Goal: Task Accomplishment & Management: Manage account settings

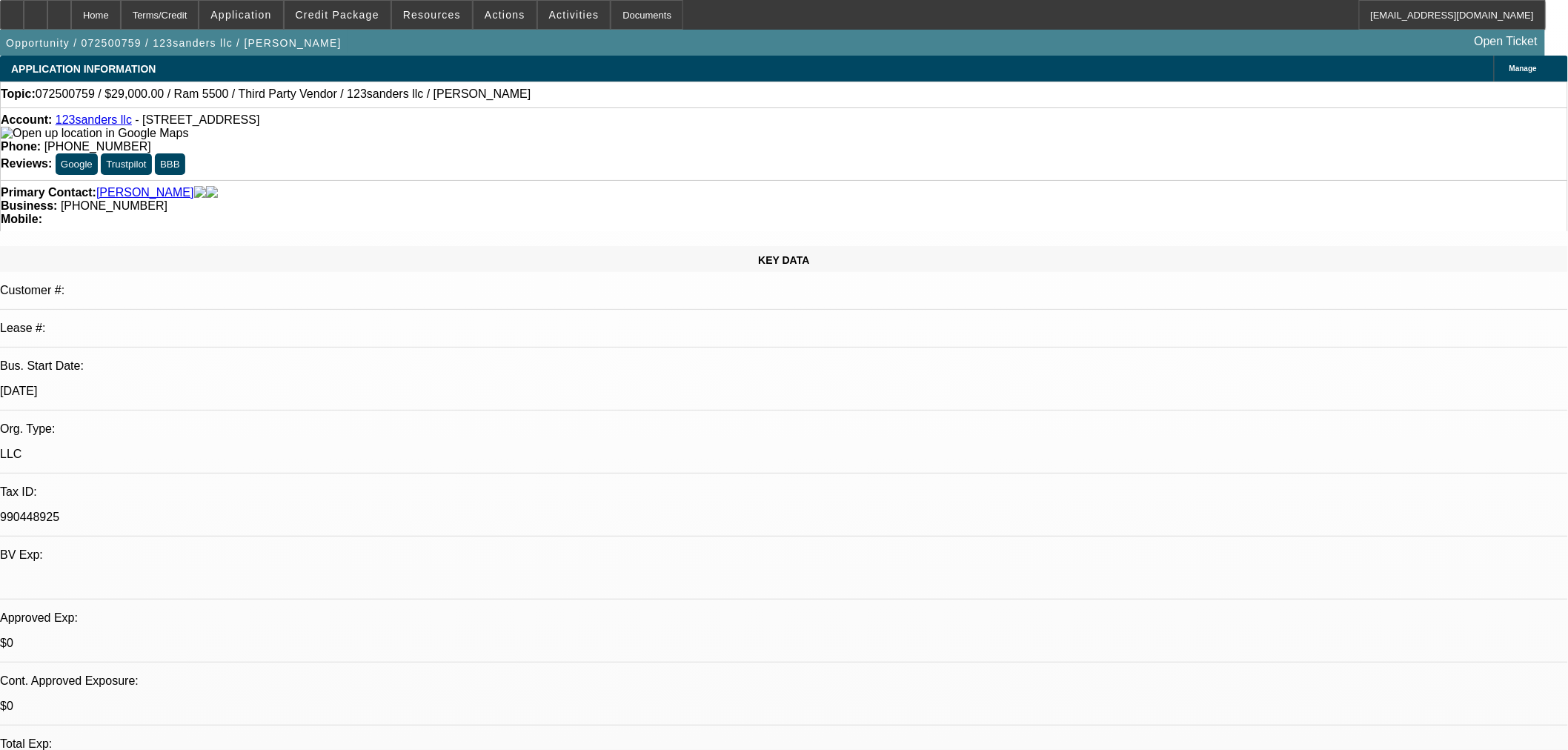
select select "0"
select select "6"
select select "0"
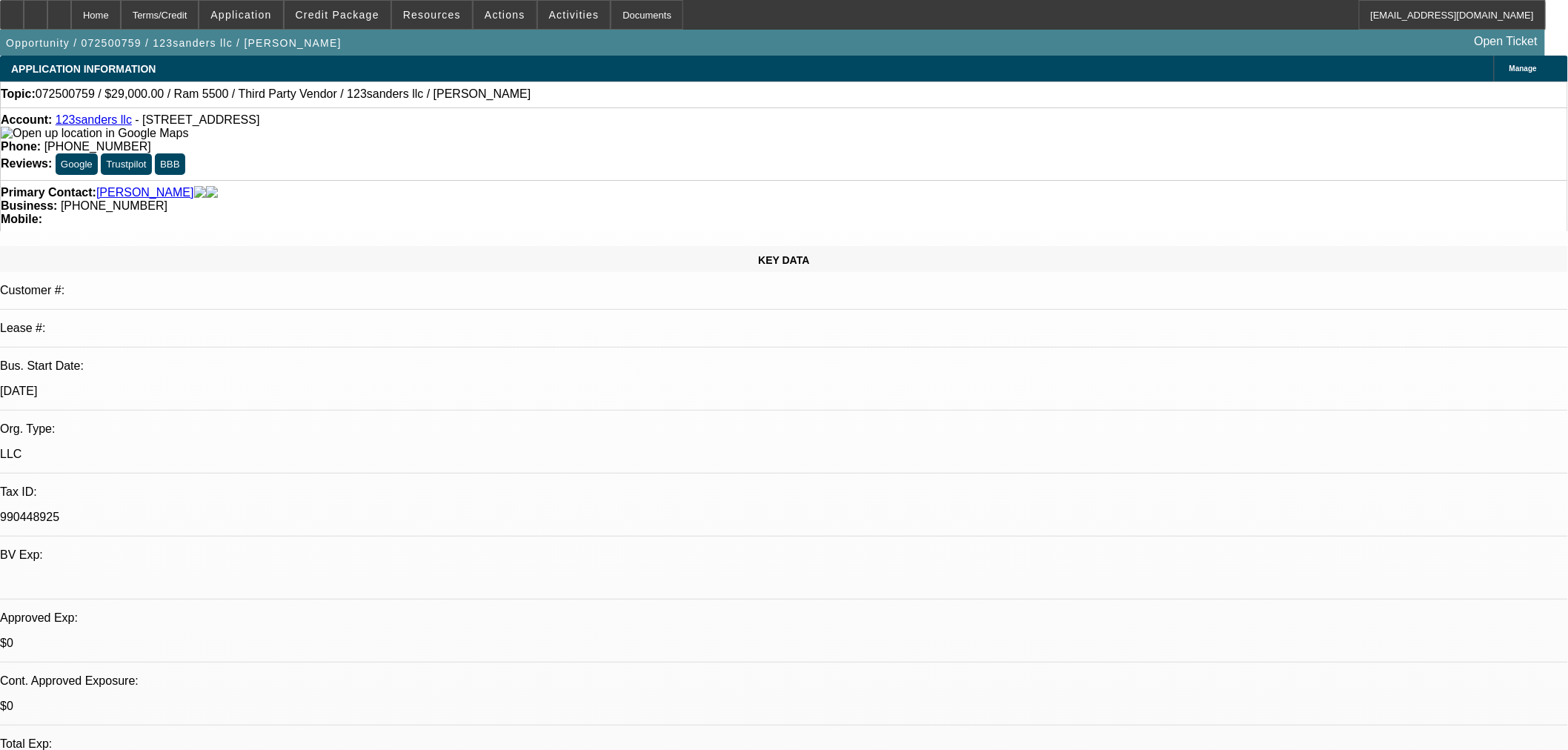
select select "0"
select select "6"
select select "0"
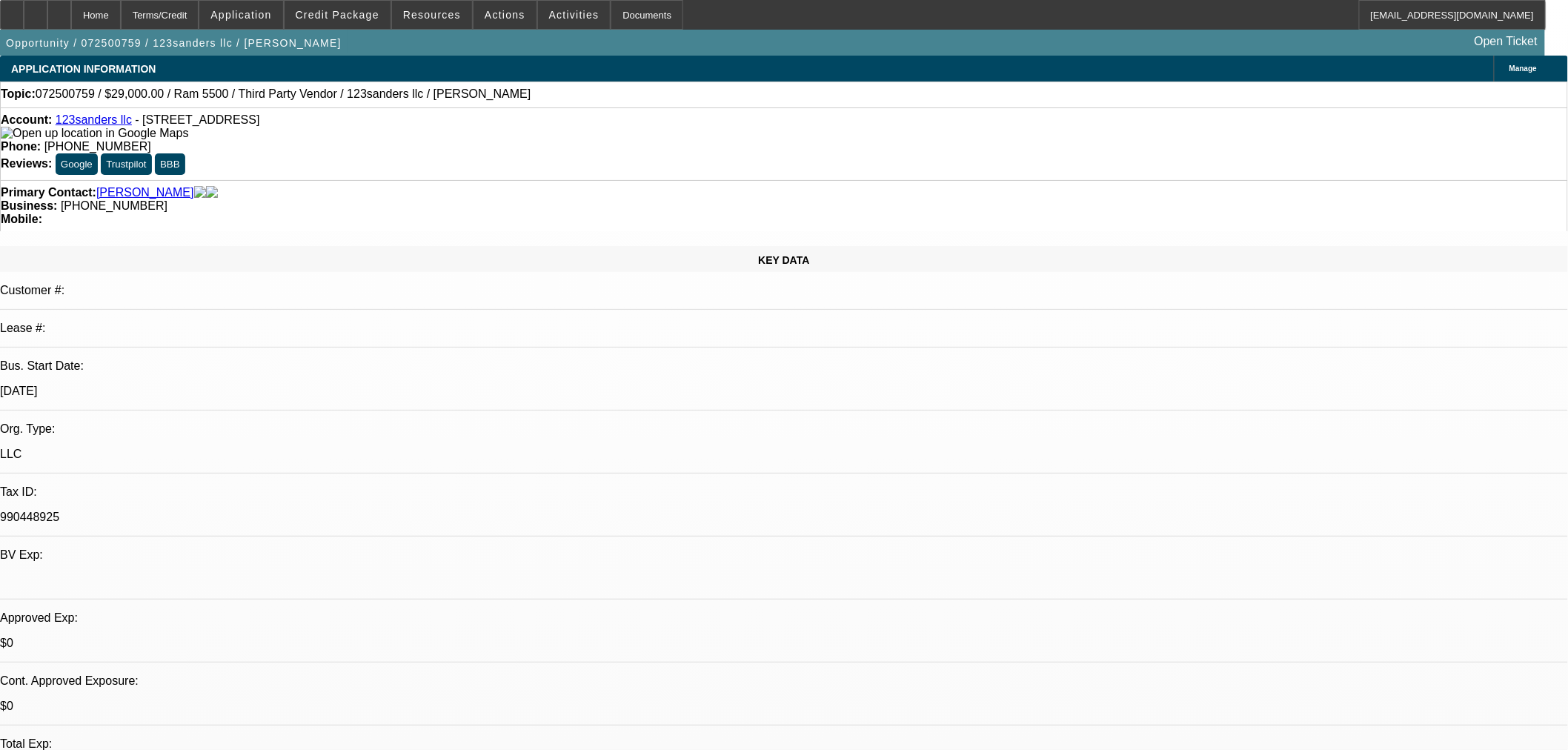
select select "2"
select select "0"
select select "6"
select select "0"
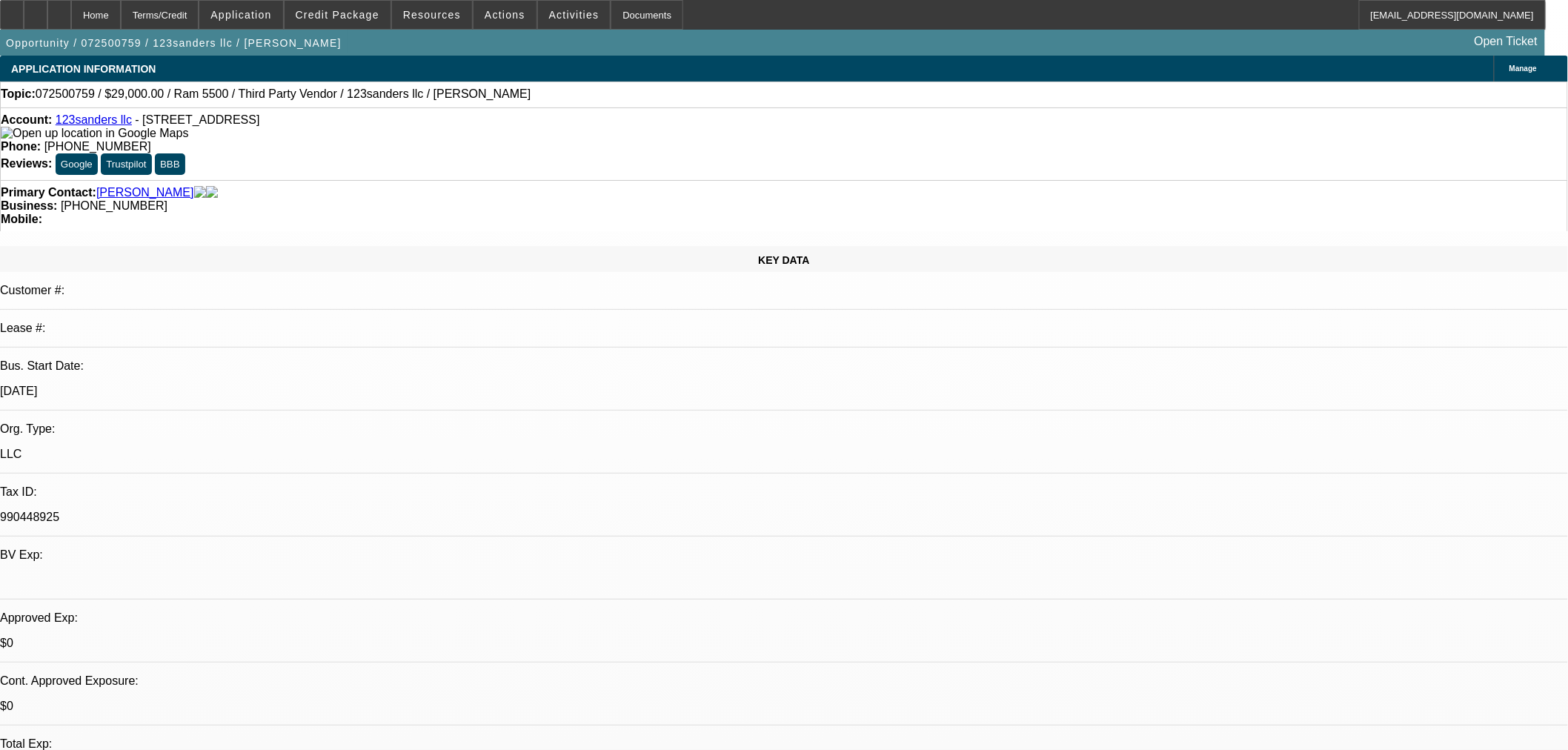
select select "0"
select select "6"
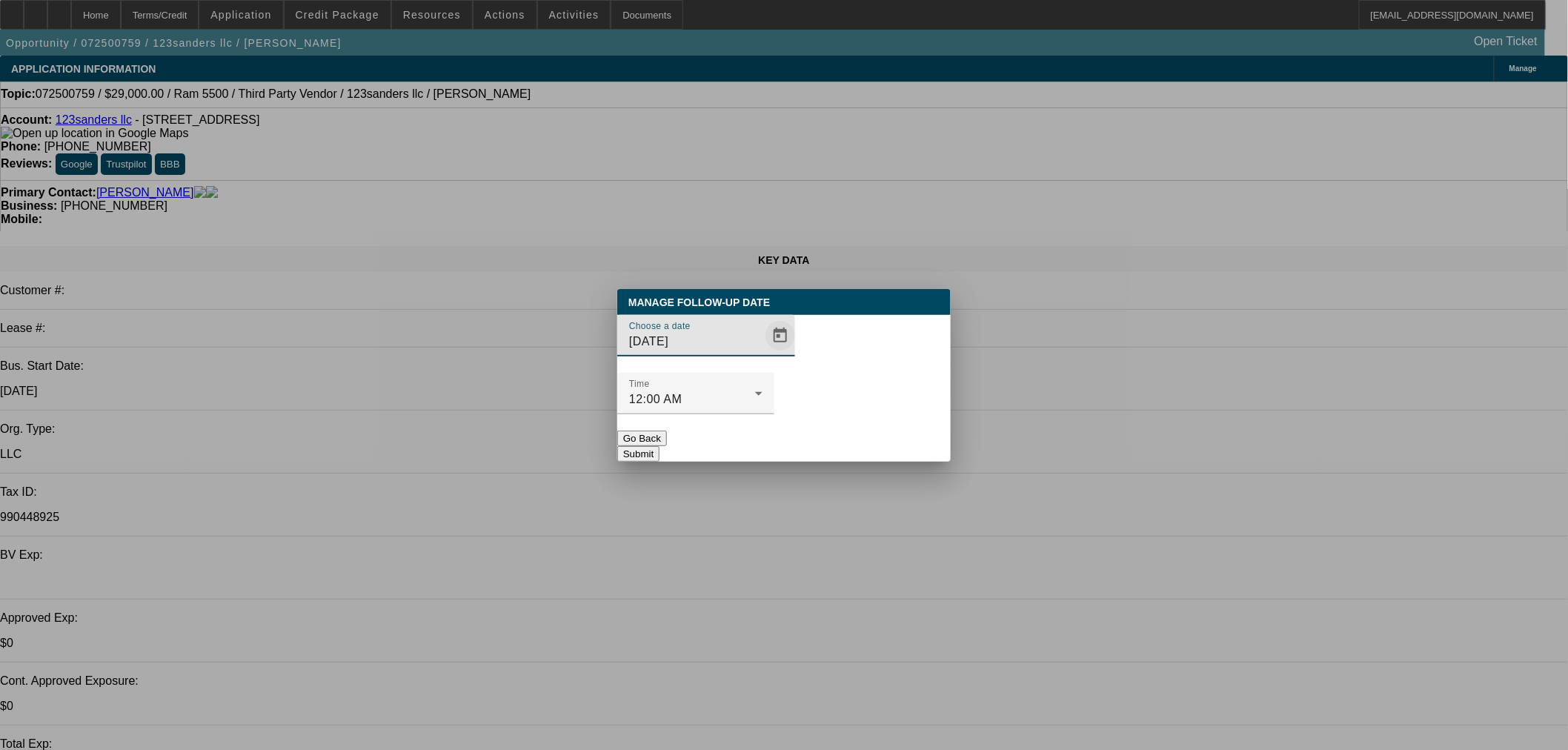
click at [762, 354] on span "Open calendar" at bounding box center [780, 336] width 36 height 36
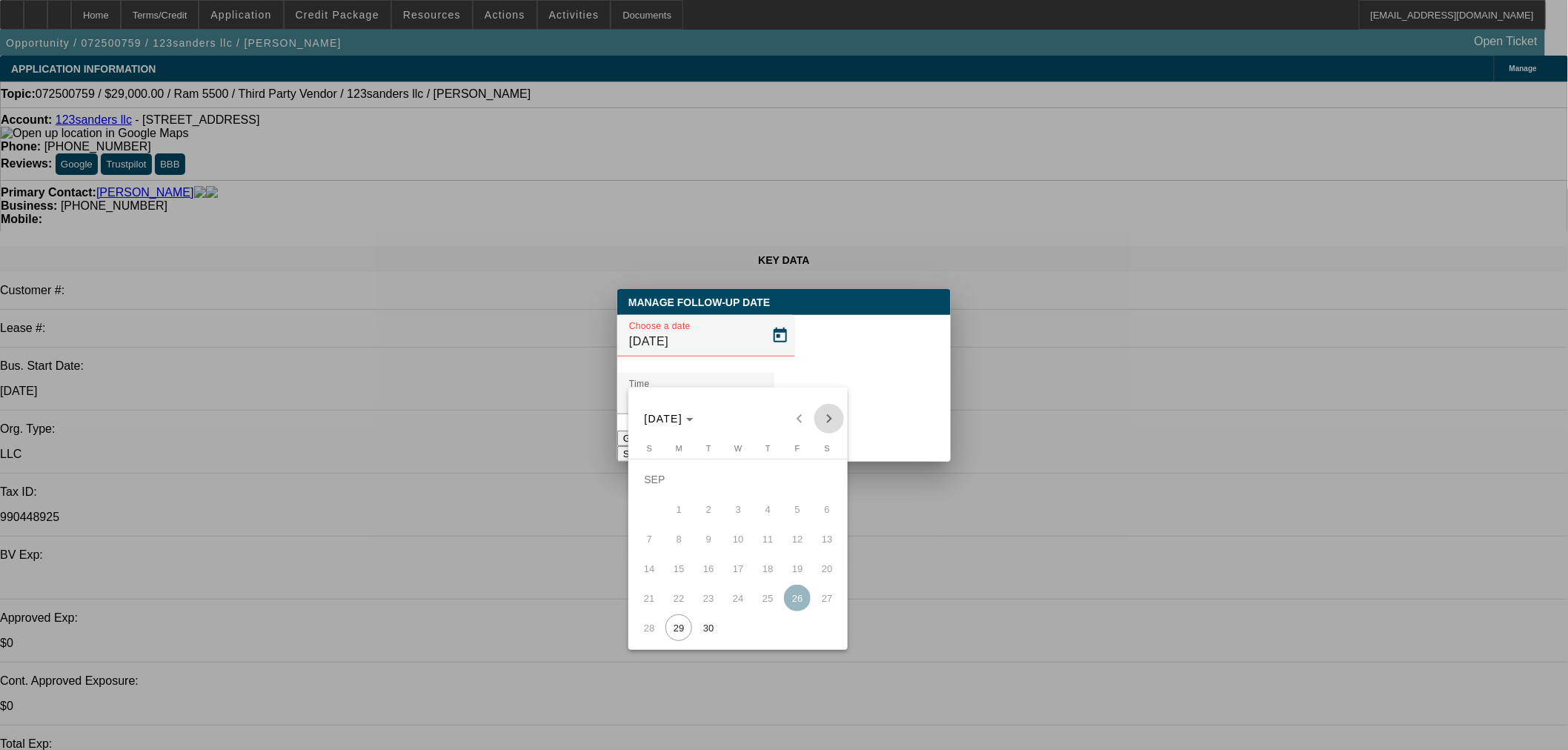
click at [832, 415] on span "Next month" at bounding box center [830, 418] width 30 height 30
click at [743, 491] on span "1" at bounding box center [737, 479] width 27 height 27
type input "[DATE]"
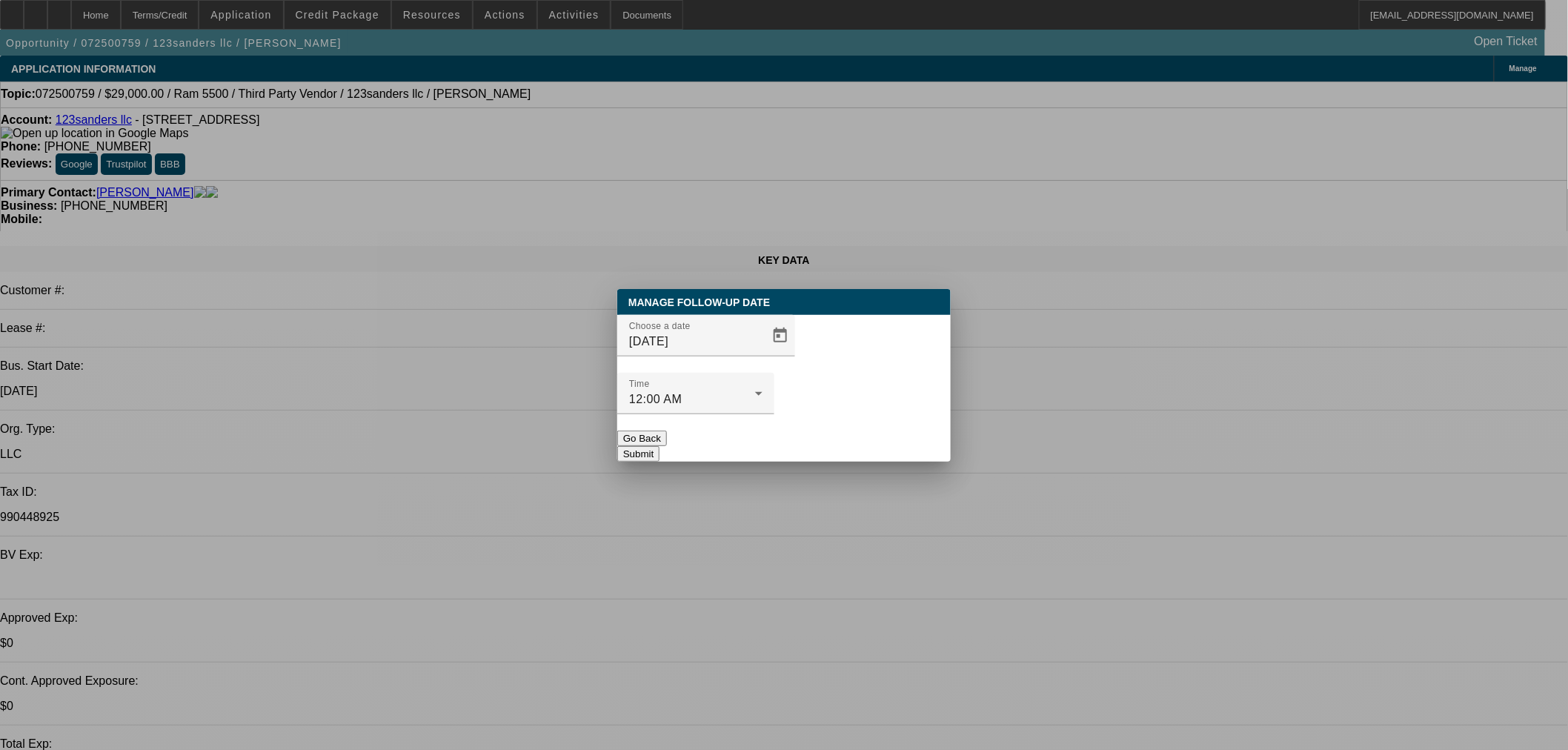
click at [660, 446] on button "Submit" at bounding box center [638, 454] width 43 height 16
